Goal: Transaction & Acquisition: Purchase product/service

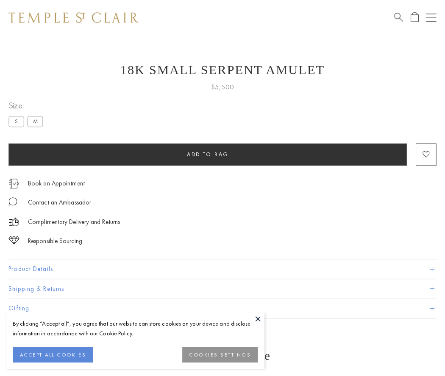
scroll to position [20, 0]
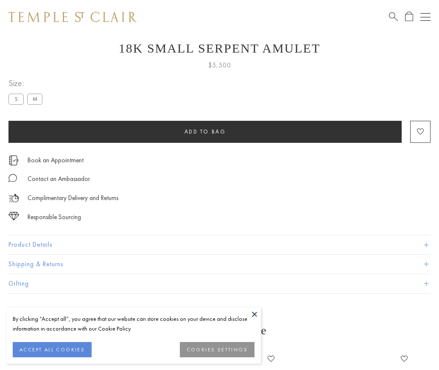
click at [205, 131] on span "Add to bag" at bounding box center [205, 131] width 42 height 7
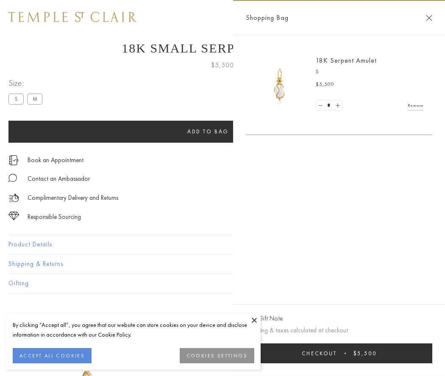
click at [339, 354] on button "Checkout $5,500" at bounding box center [339, 354] width 187 height 20
